Goal: Information Seeking & Learning: Learn about a topic

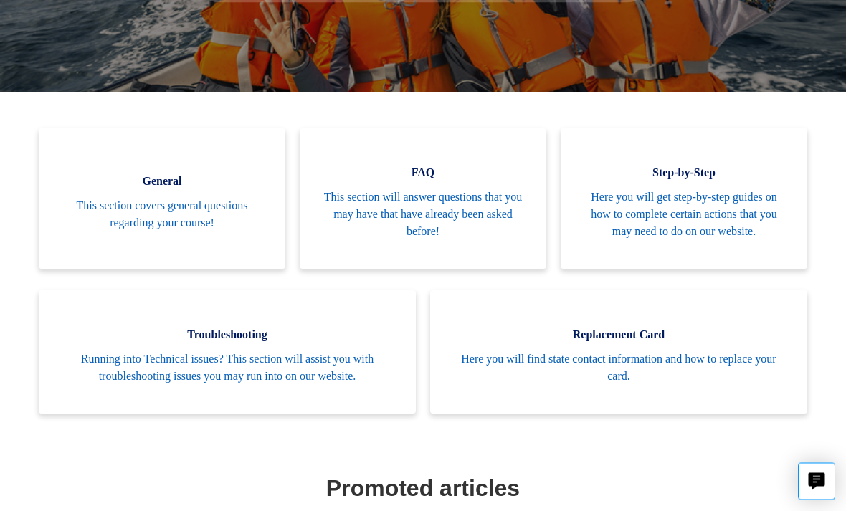
scroll to position [285, 0]
click at [742, 201] on span "Here you will get step-by-step guides on how to complete certain actions that y…" at bounding box center [684, 214] width 204 height 52
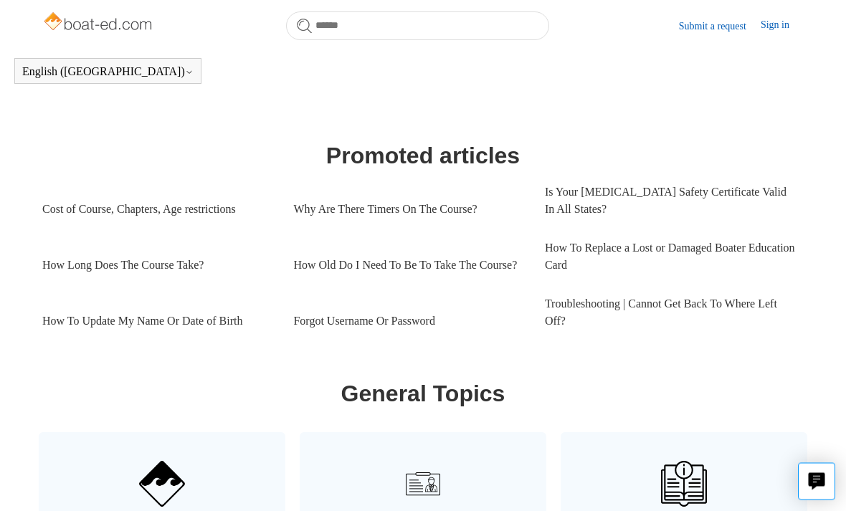
scroll to position [586, 0]
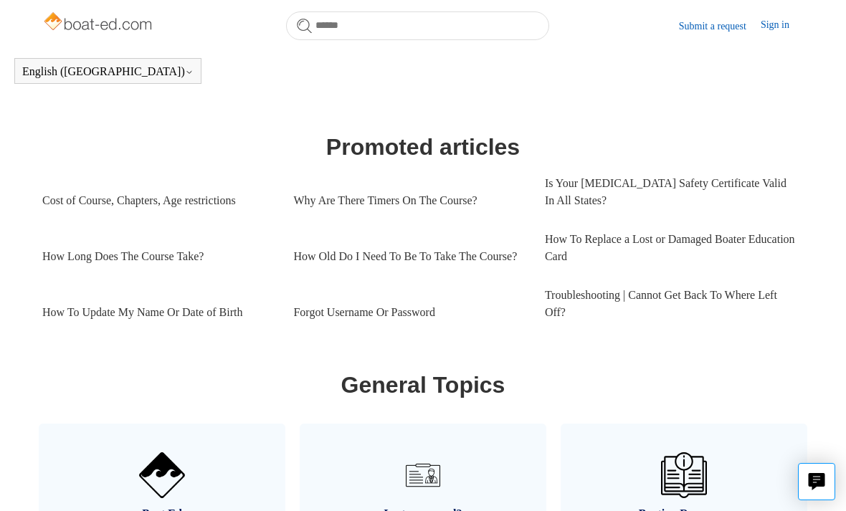
click at [183, 258] on link "How Long Does The Course Take?" at bounding box center [156, 256] width 229 height 39
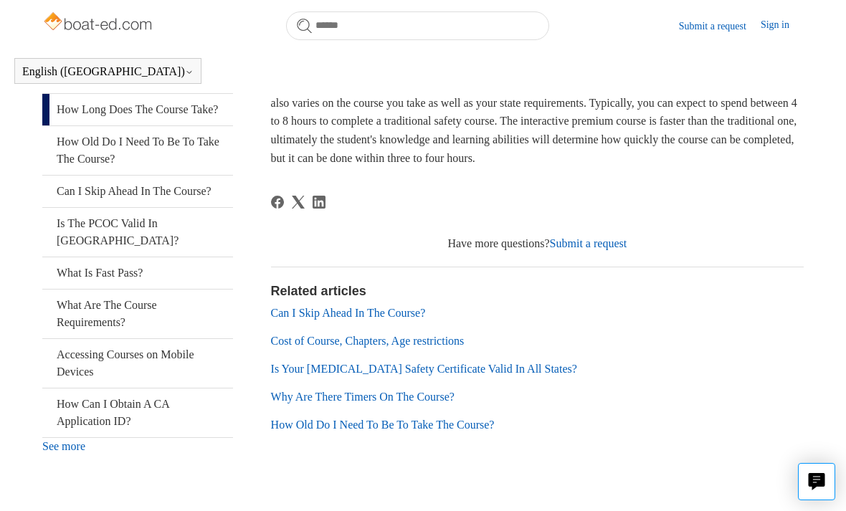
scroll to position [272, 0]
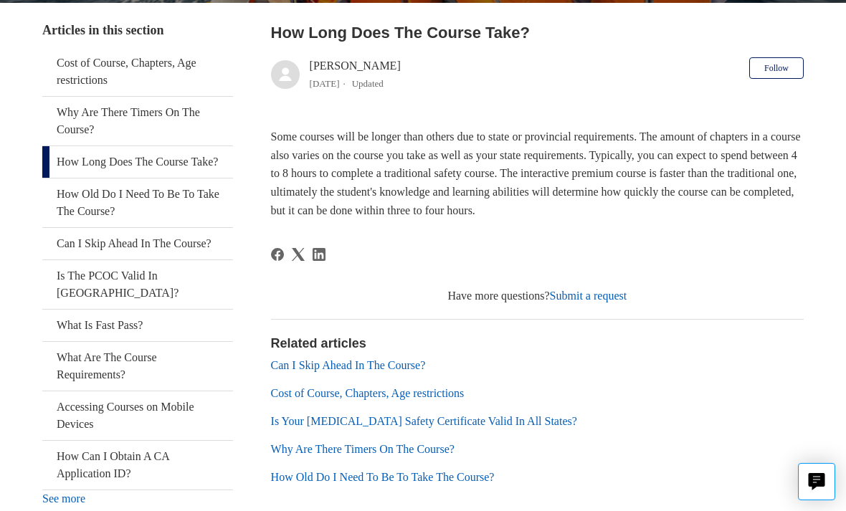
click at [350, 398] on link "Cost of Course, Chapters, Age restrictions" at bounding box center [368, 393] width 194 height 12
